Goal: Task Accomplishment & Management: Complete application form

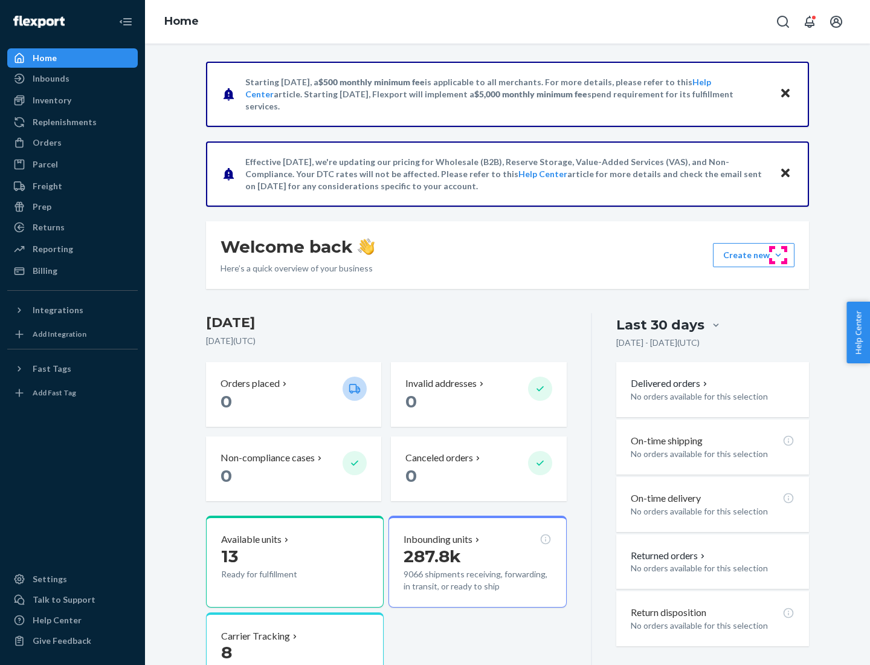
click at [778, 255] on button "Create new Create new inbound Create new order Create new product" at bounding box center [754, 255] width 82 height 24
click at [73, 79] on div "Inbounds" at bounding box center [72, 78] width 128 height 17
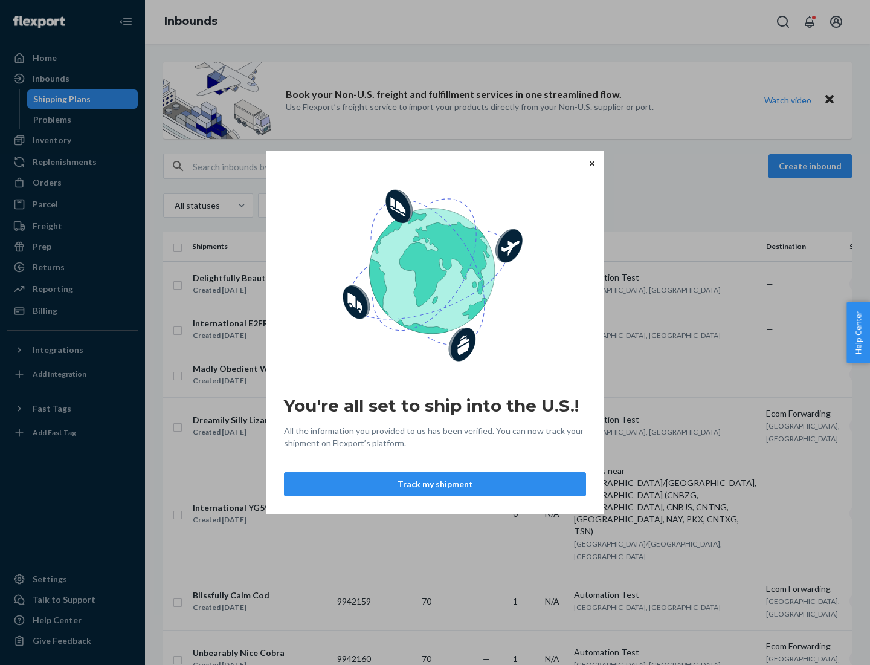
click at [73, 140] on div "You're all set to ship into the U.S.! All the information you provided to us ha…" at bounding box center [435, 332] width 870 height 665
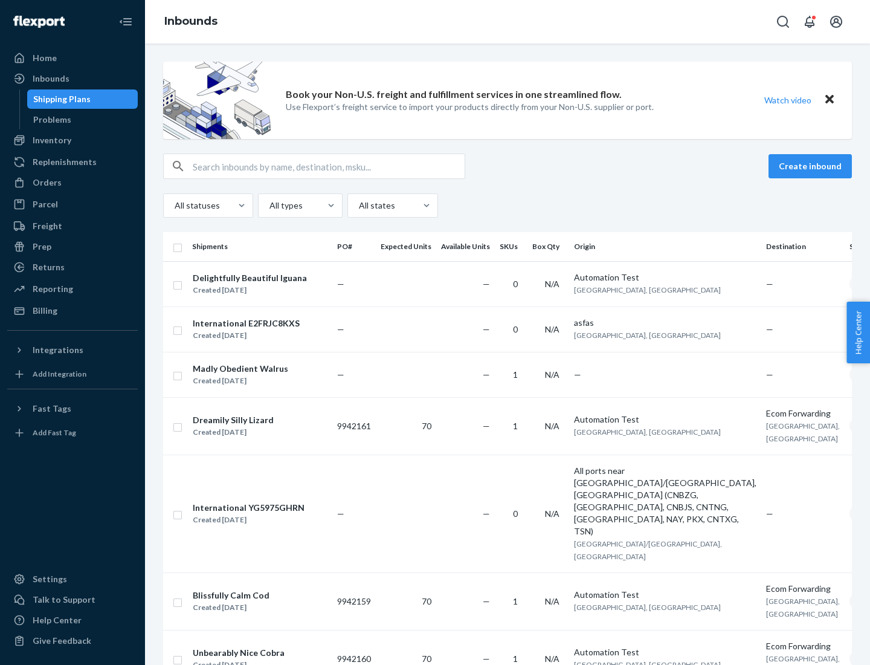
click at [508, 22] on div "Inbounds" at bounding box center [507, 22] width 725 height 44
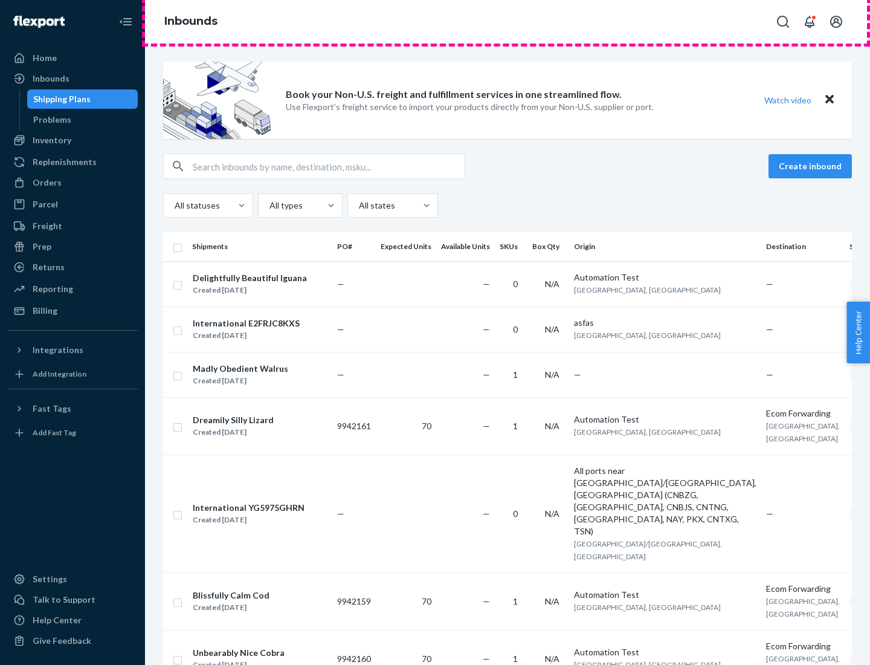
click at [508, 22] on div "Inbounds" at bounding box center [507, 22] width 725 height 44
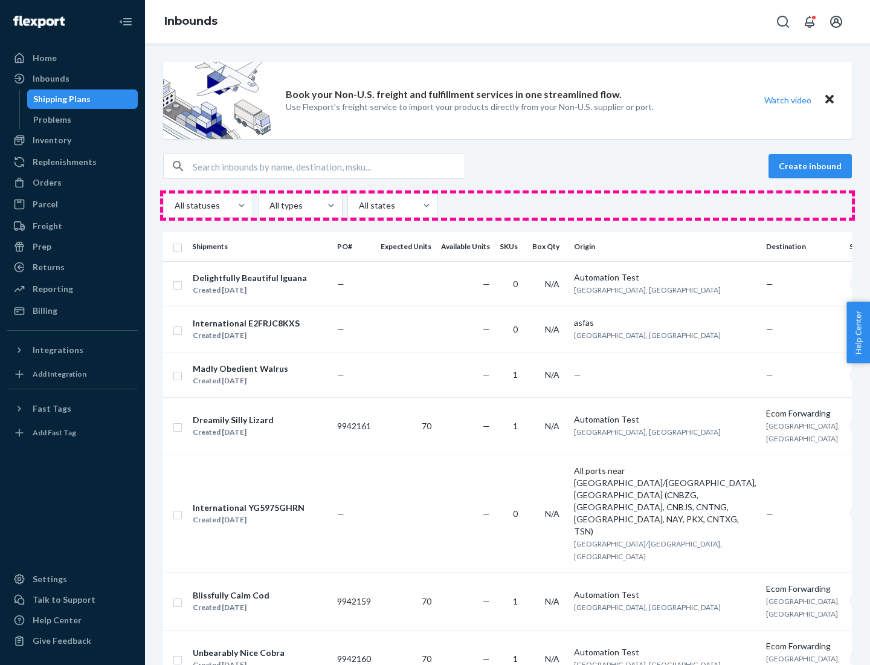
click at [508, 205] on div "All statuses All types All states" at bounding box center [507, 205] width 689 height 24
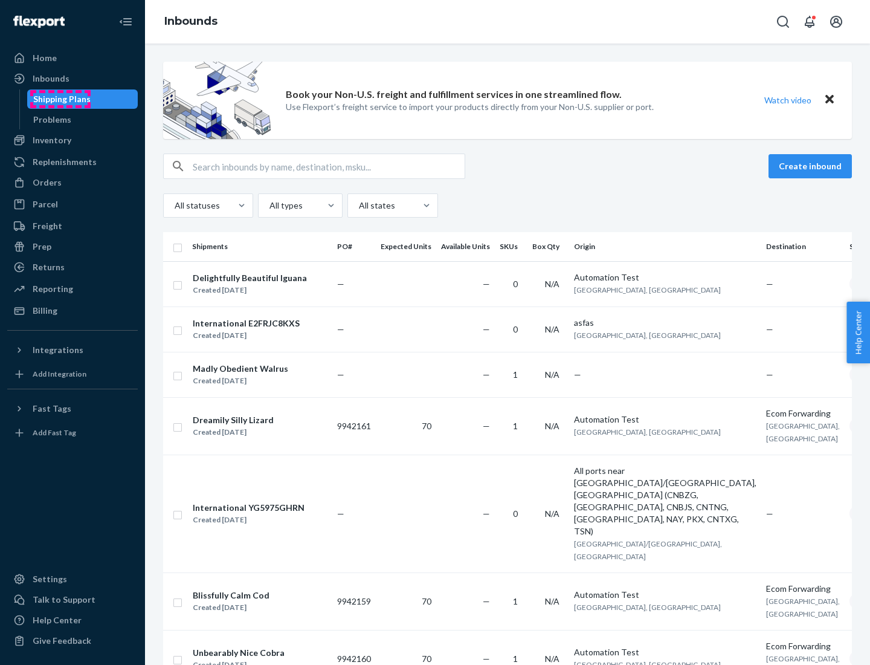
click at [60, 99] on div "Shipping Plans" at bounding box center [61, 99] width 57 height 12
click at [812, 166] on button "Create inbound" at bounding box center [810, 166] width 83 height 24
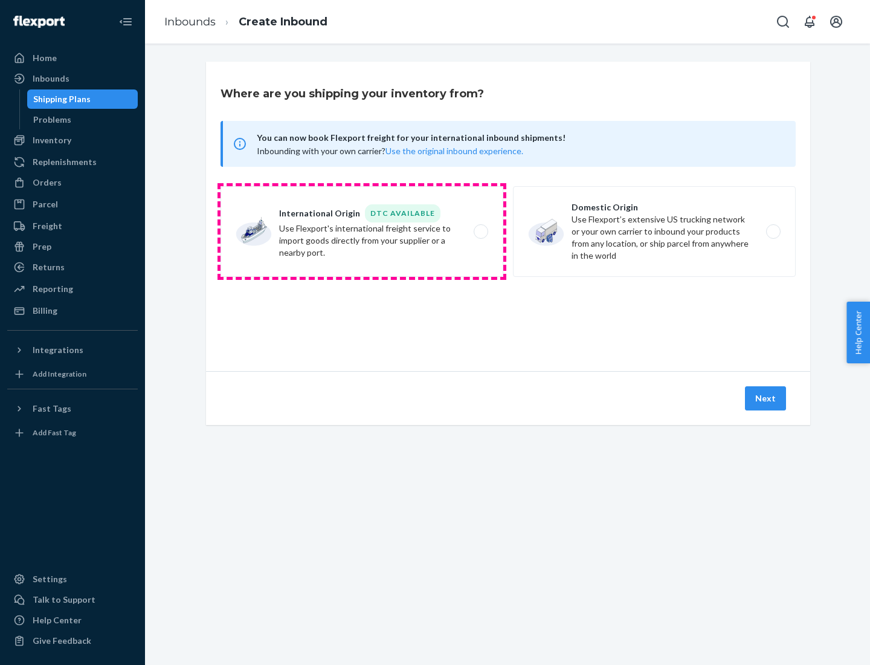
click at [362, 231] on label "International Origin DTC Available Use Flexport's international freight service…" at bounding box center [362, 231] width 283 height 91
click at [480, 231] on input "International Origin DTC Available Use Flexport's international freight service…" at bounding box center [484, 232] width 8 height 8
radio input "true"
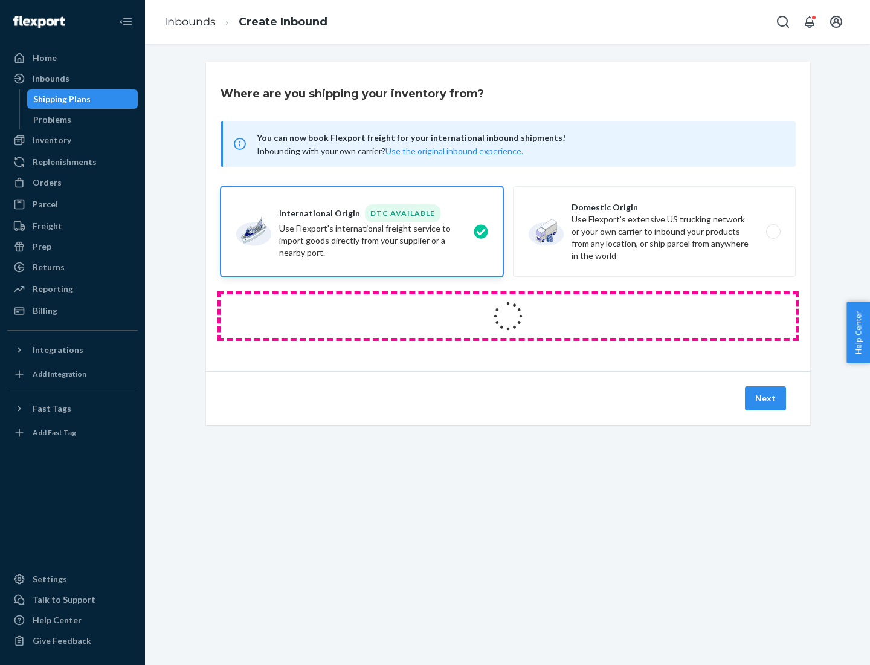
click at [508, 316] on icon at bounding box center [507, 315] width 37 height 37
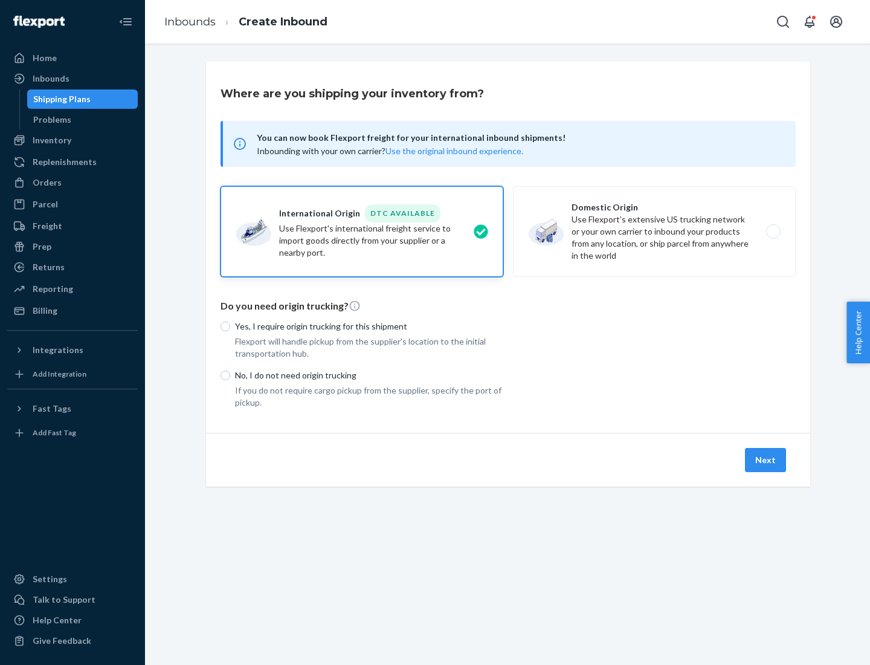
click at [369, 326] on p "Yes, I require origin trucking for this shipment" at bounding box center [369, 326] width 268 height 12
click at [230, 326] on input "Yes, I require origin trucking for this shipment" at bounding box center [226, 326] width 10 height 10
radio input "true"
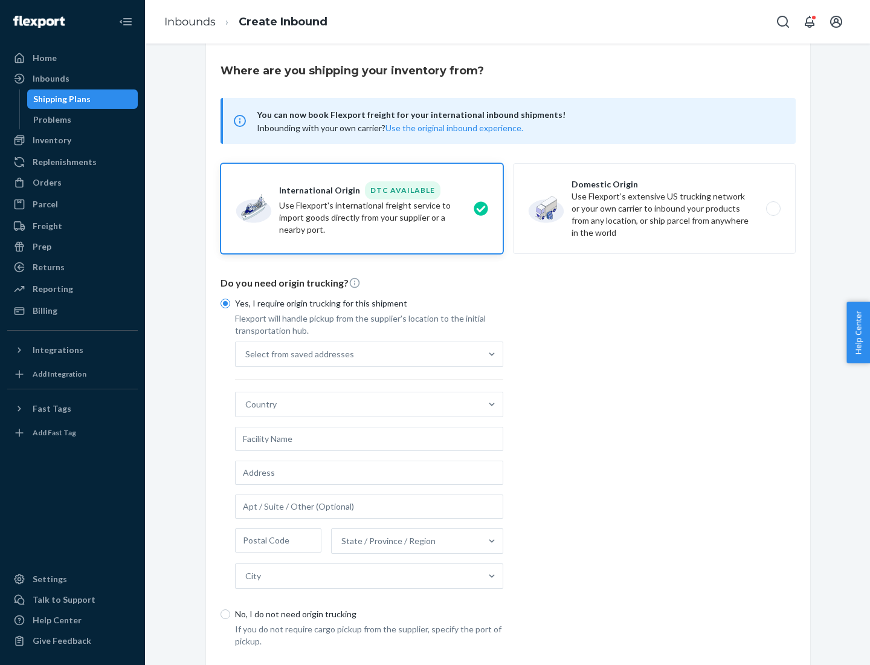
click at [358, 354] on div "Select from saved addresses" at bounding box center [358, 354] width 245 height 24
click at [247, 354] on input "Select from saved addresses" at bounding box center [245, 354] width 1 height 12
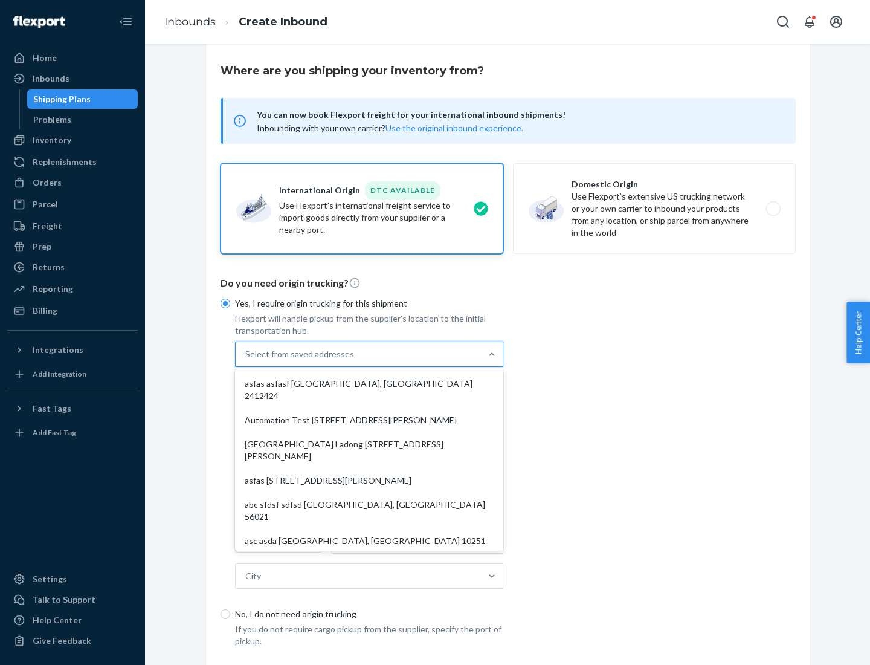
scroll to position [53, 0]
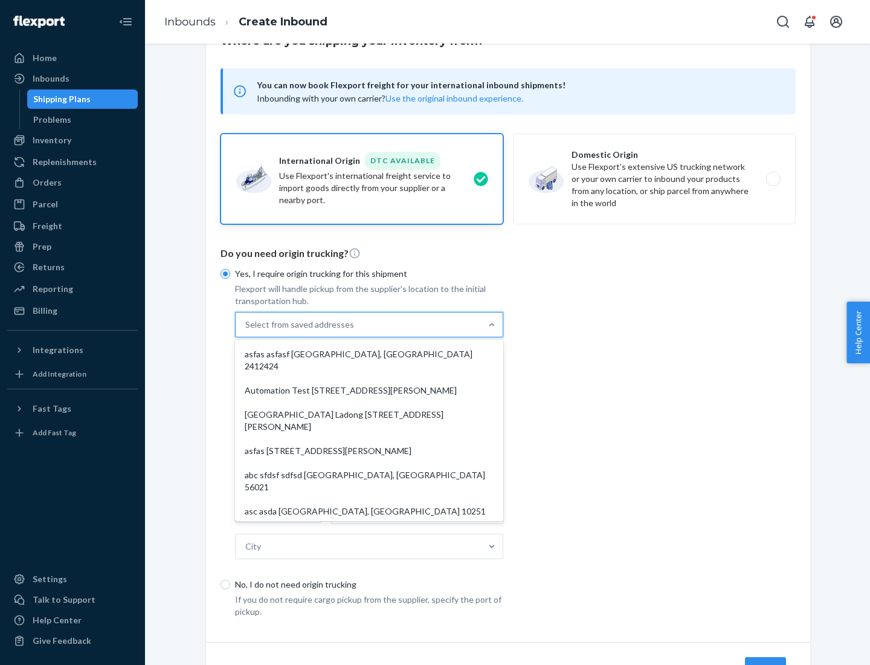
click at [369, 354] on div "asfas asfasf [GEOGRAPHIC_DATA], [GEOGRAPHIC_DATA] 2412424" at bounding box center [368, 360] width 263 height 36
click at [247, 331] on input "option asfas asfasf [GEOGRAPHIC_DATA], [GEOGRAPHIC_DATA] 2412424 focused, 1 of …" at bounding box center [245, 324] width 1 height 12
type input "asfas"
type input "asfasf"
type input "2412424"
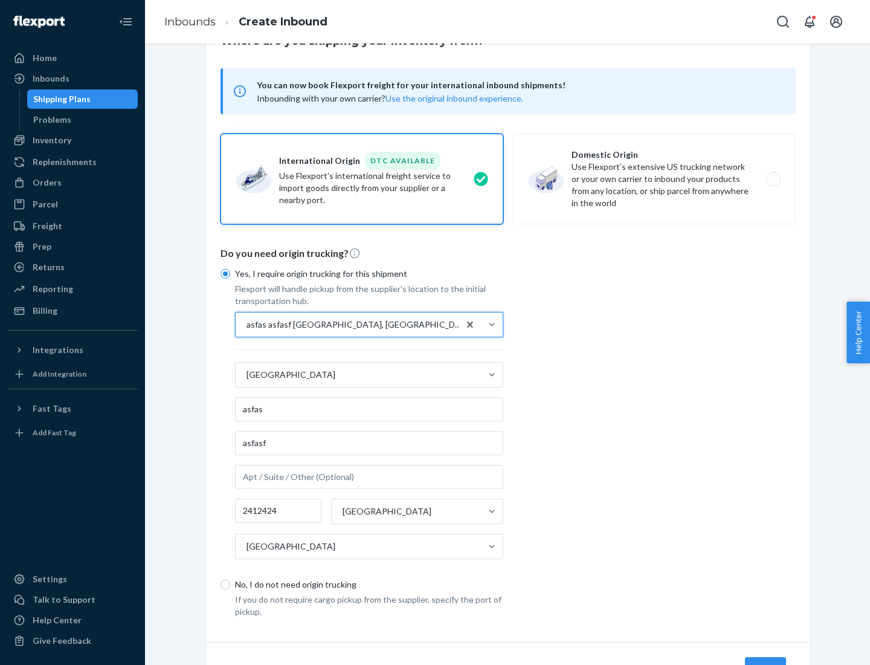
scroll to position [112, 0]
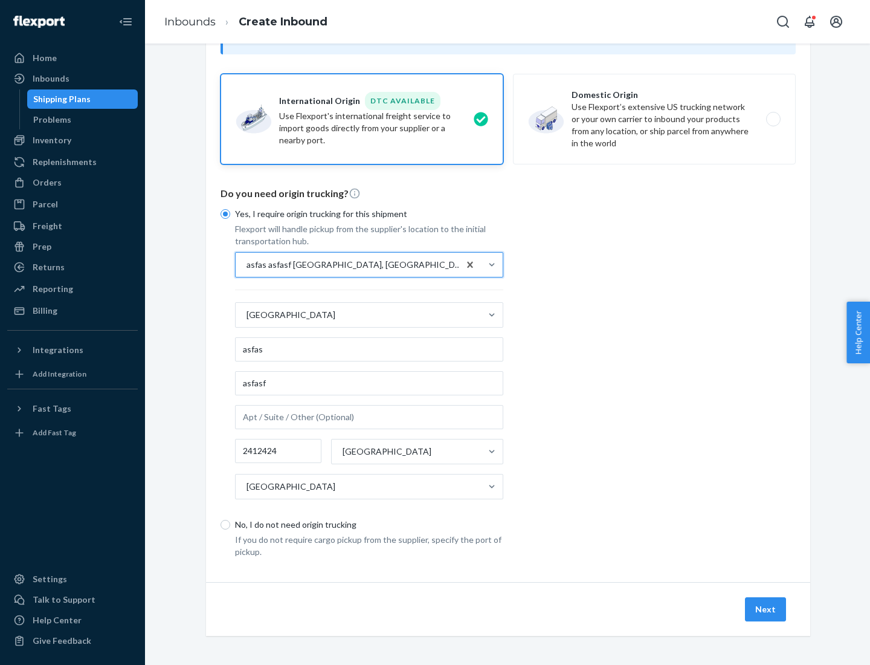
click at [766, 609] on button "Next" at bounding box center [765, 609] width 41 height 24
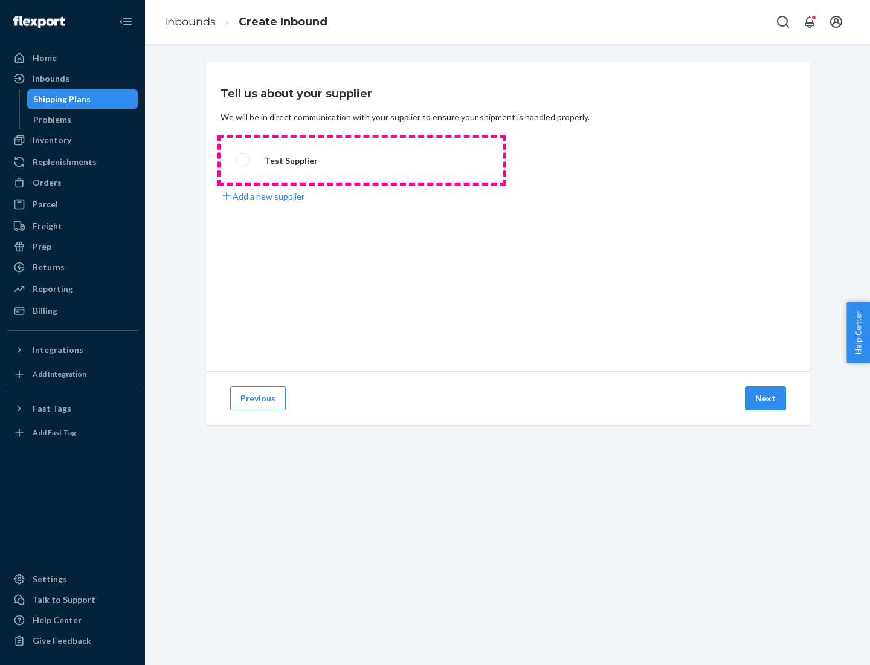
click at [362, 160] on label "Test Supplier" at bounding box center [362, 160] width 283 height 45
click at [244, 160] on input "Test Supplier" at bounding box center [240, 161] width 8 height 8
radio input "true"
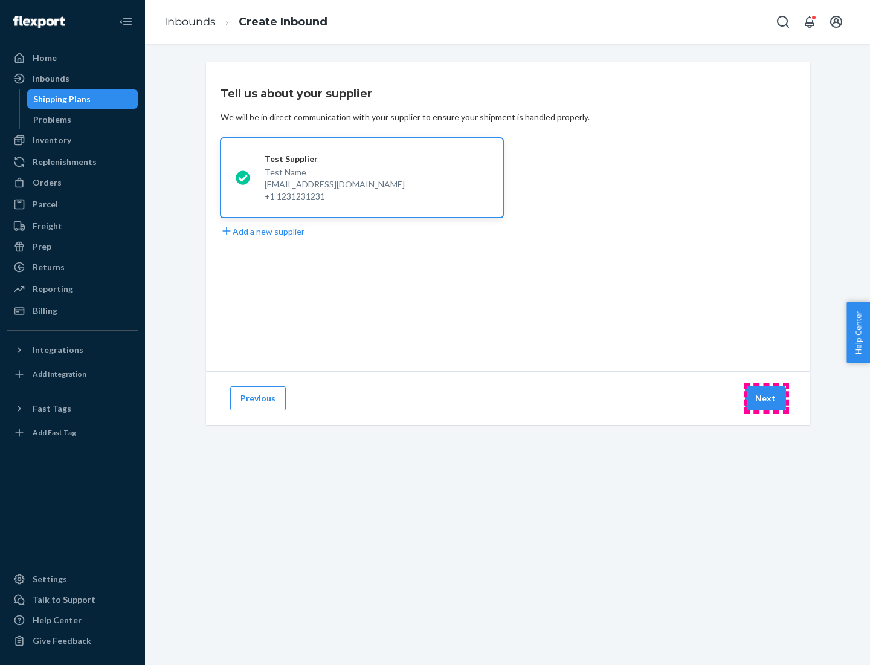
click at [766, 398] on button "Next" at bounding box center [765, 398] width 41 height 24
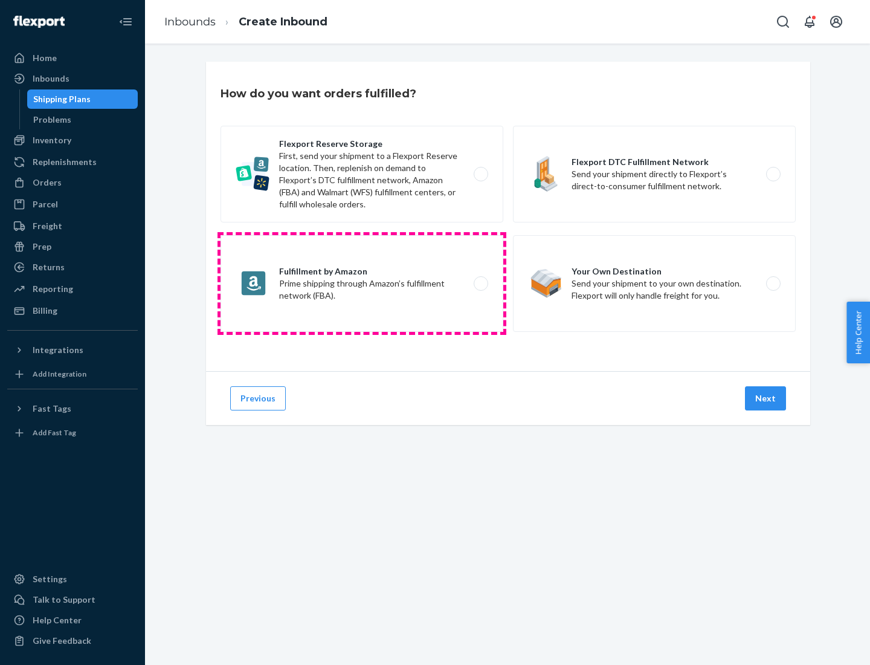
click at [362, 283] on label "Fulfillment by Amazon Prime shipping through Amazon’s fulfillment network (FBA)." at bounding box center [362, 283] width 283 height 97
click at [480, 283] on input "Fulfillment by Amazon Prime shipping through Amazon’s fulfillment network (FBA)." at bounding box center [484, 284] width 8 height 8
radio input "true"
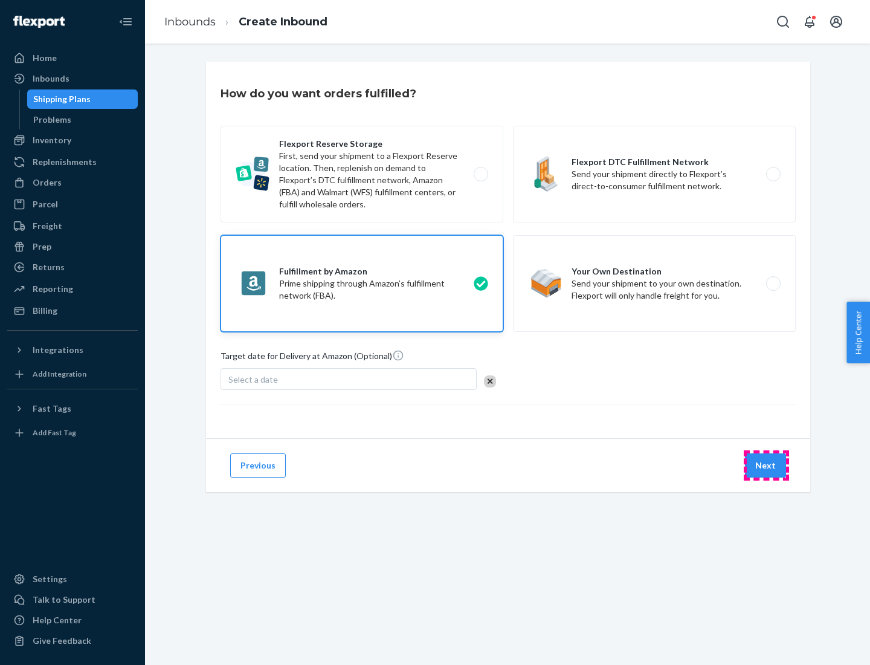
click at [766, 465] on button "Next" at bounding box center [765, 465] width 41 height 24
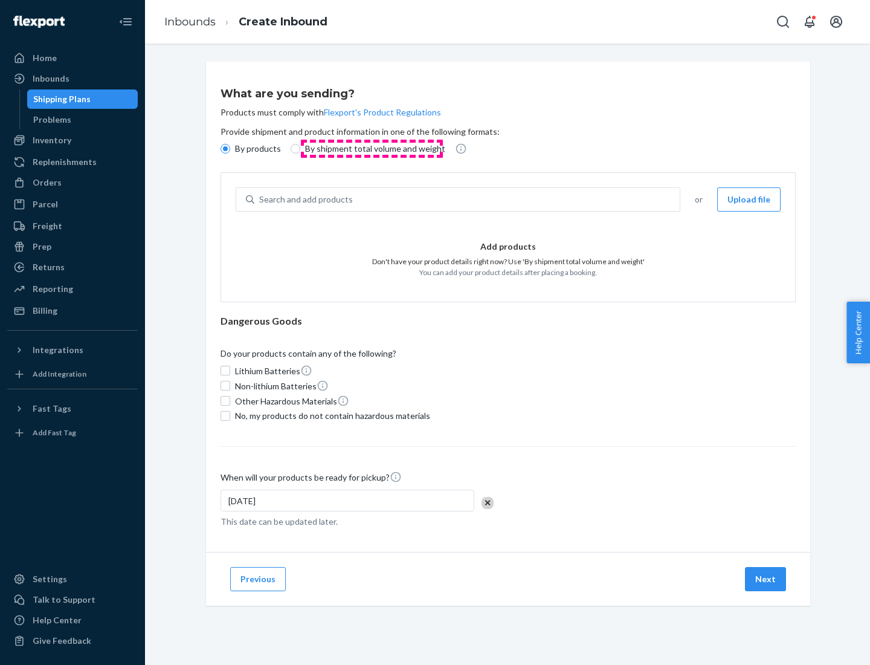
click at [372, 149] on p "By shipment total volume and weight" at bounding box center [375, 149] width 140 height 12
click at [300, 149] on input "By shipment total volume and weight" at bounding box center [296, 149] width 10 height 10
radio input "true"
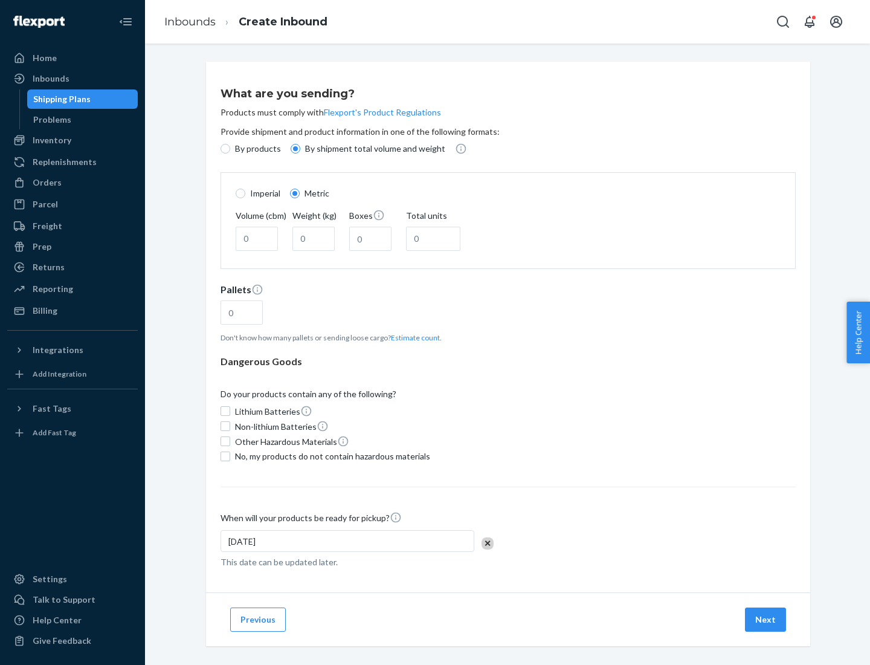
click at [257, 149] on p "By products" at bounding box center [258, 149] width 46 height 12
click at [230, 149] on input "By products" at bounding box center [226, 149] width 10 height 10
radio input "true"
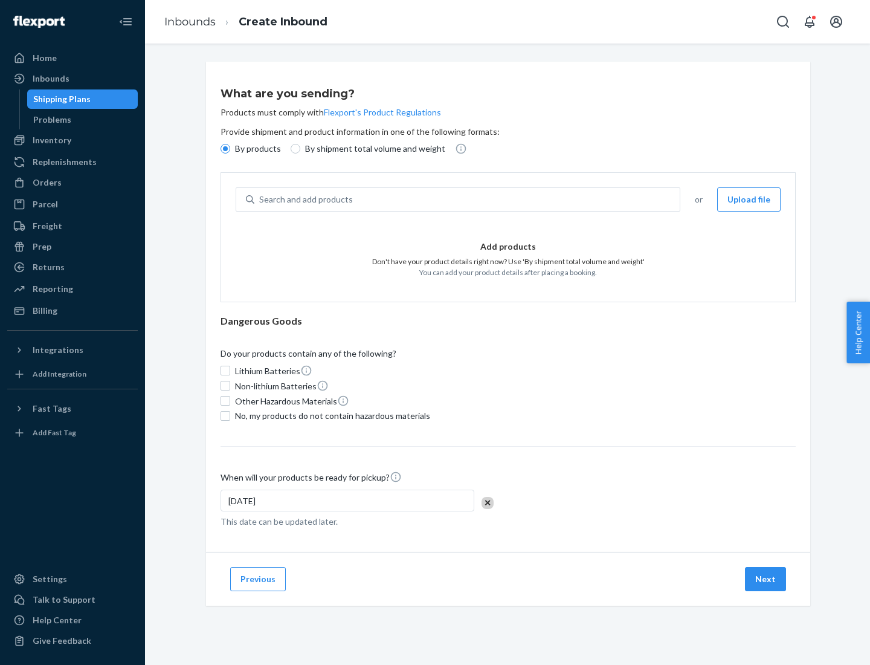
click at [468, 199] on div "Search and add products" at bounding box center [466, 200] width 425 height 22
click at [260, 199] on input "Search and add products" at bounding box center [259, 199] width 1 height 12
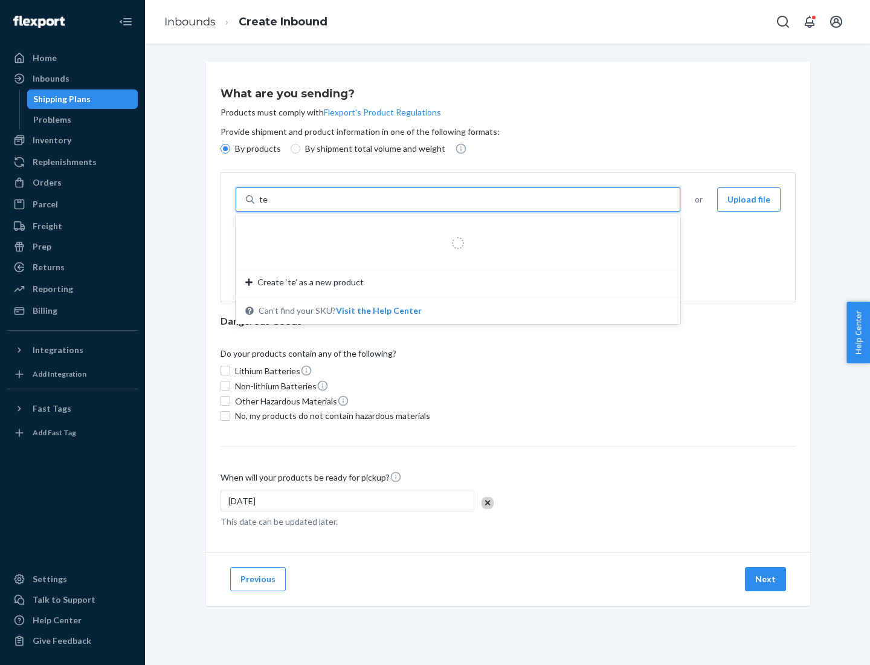
type input "test"
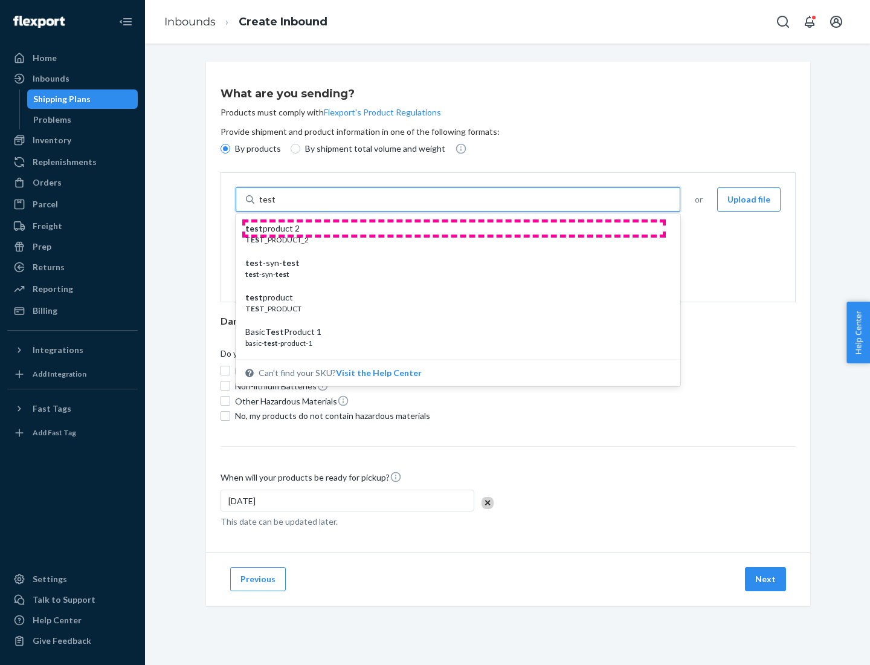
click at [454, 228] on div "test product 2" at bounding box center [453, 228] width 416 height 12
click at [275, 205] on input "test" at bounding box center [267, 199] width 16 height 12
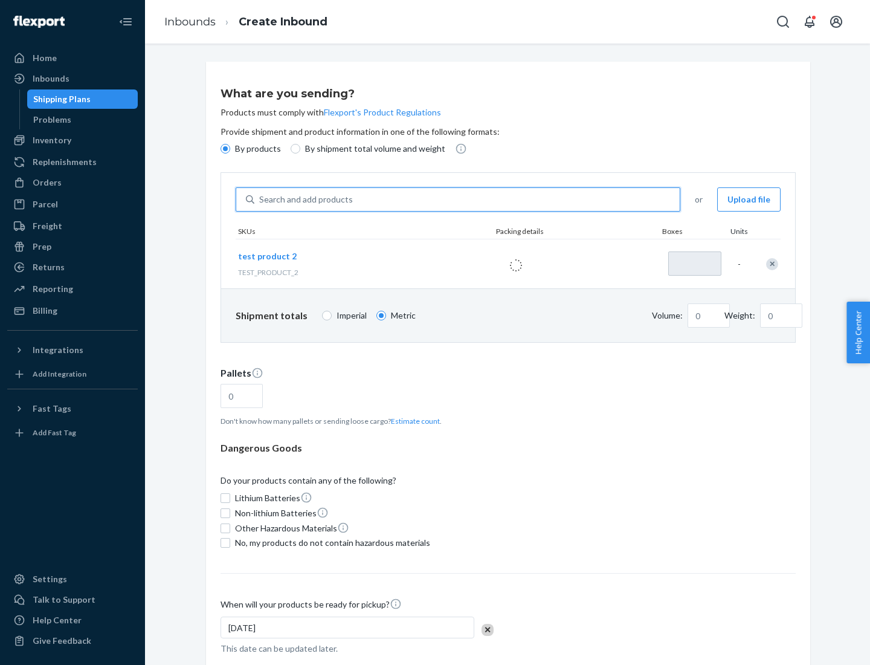
type input "1"
type input "0.02"
type input "22.23"
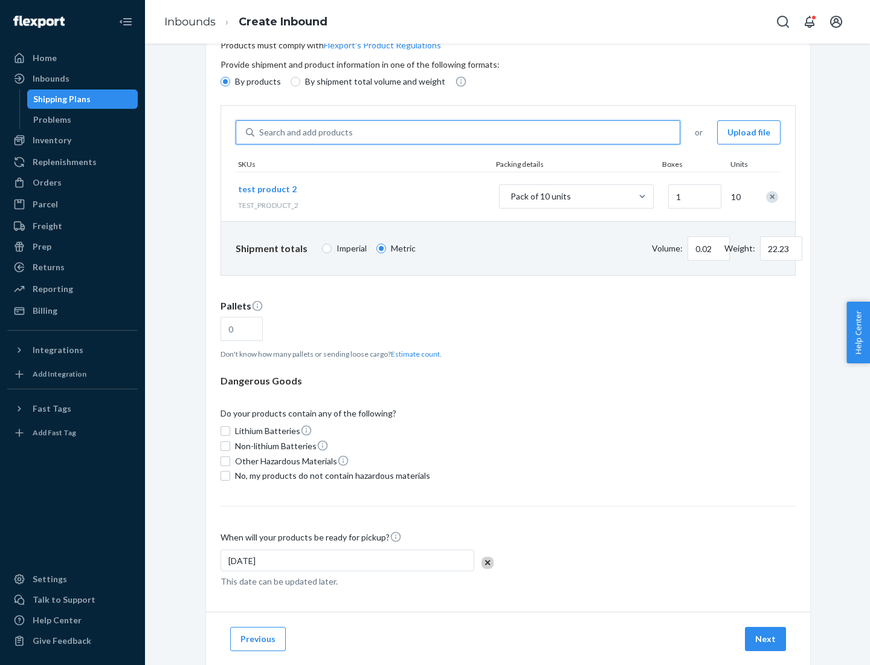
click at [413, 354] on button "Estimate count" at bounding box center [415, 354] width 49 height 10
type input "1"
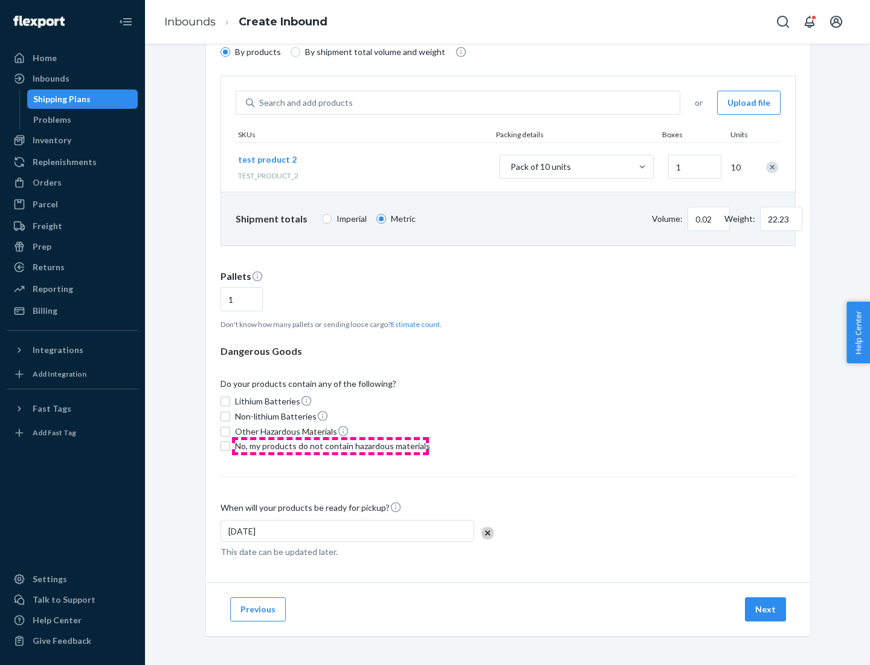
click at [331, 446] on span "No, my products do not contain hazardous materials" at bounding box center [332, 446] width 195 height 12
click at [230, 446] on input "No, my products do not contain hazardous materials" at bounding box center [226, 446] width 10 height 10
checkbox input "true"
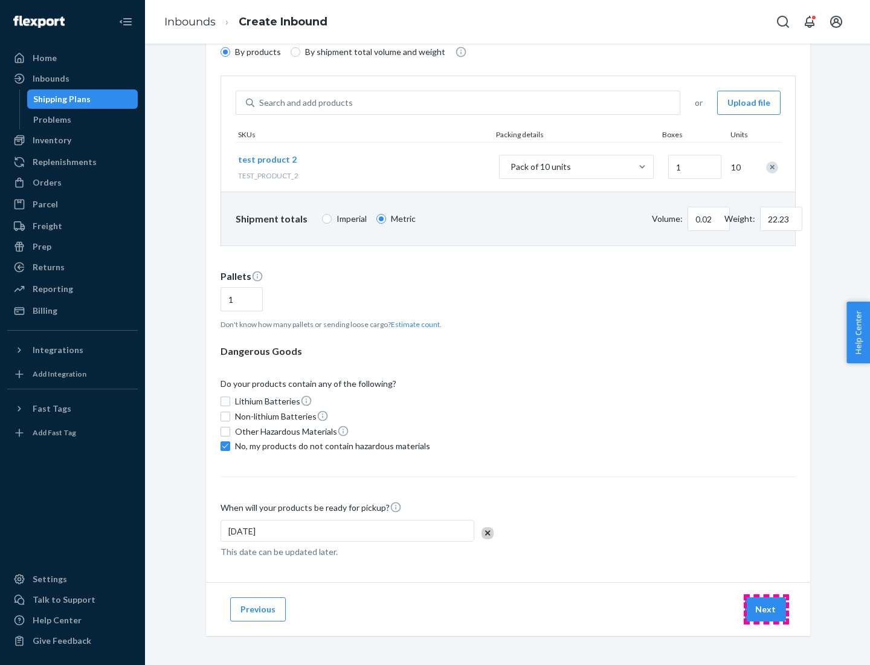
click at [766, 609] on button "Next" at bounding box center [765, 609] width 41 height 24
